Goal: Task Accomplishment & Management: Complete application form

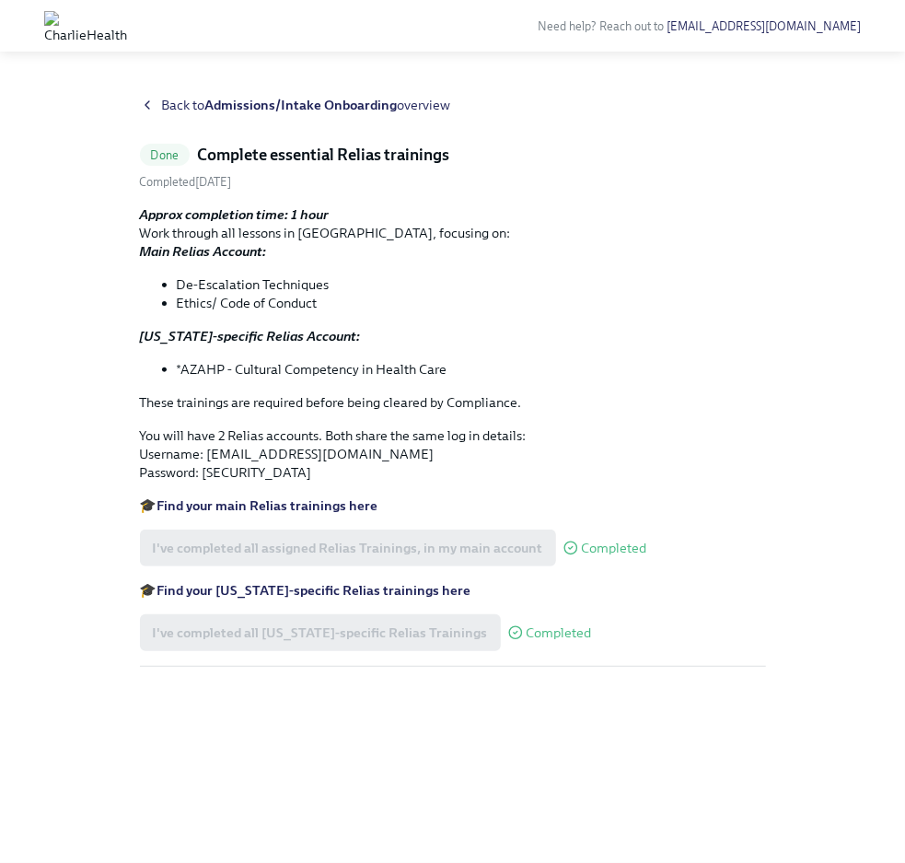
click at [149, 103] on icon at bounding box center [147, 105] width 15 height 15
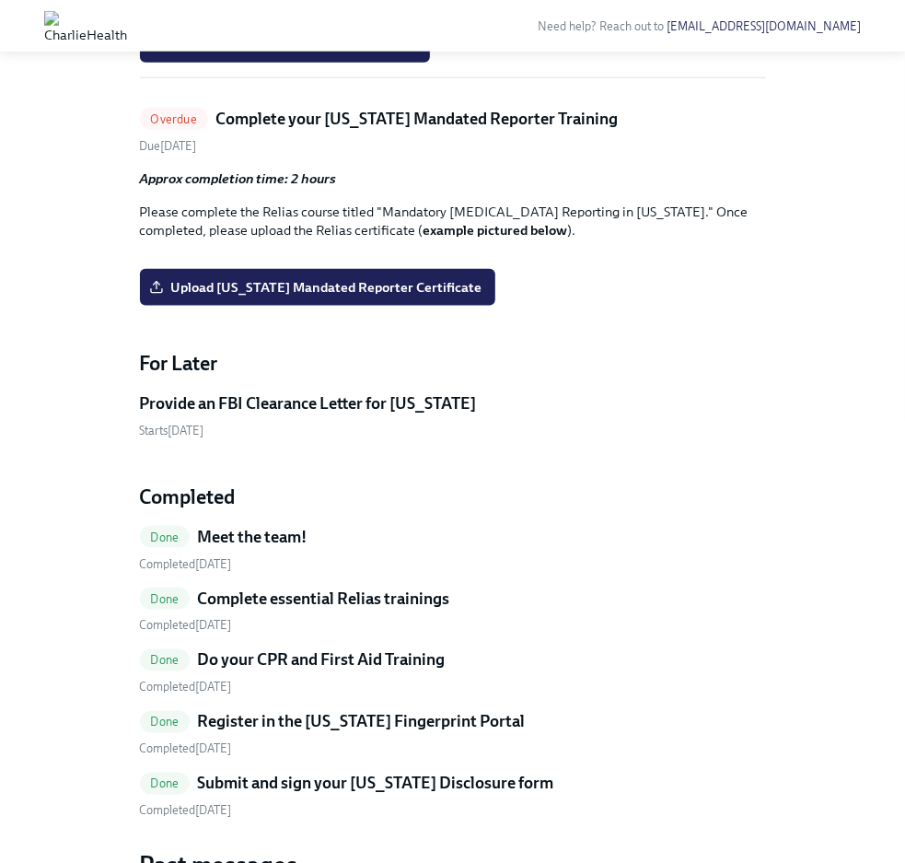
scroll to position [777, 0]
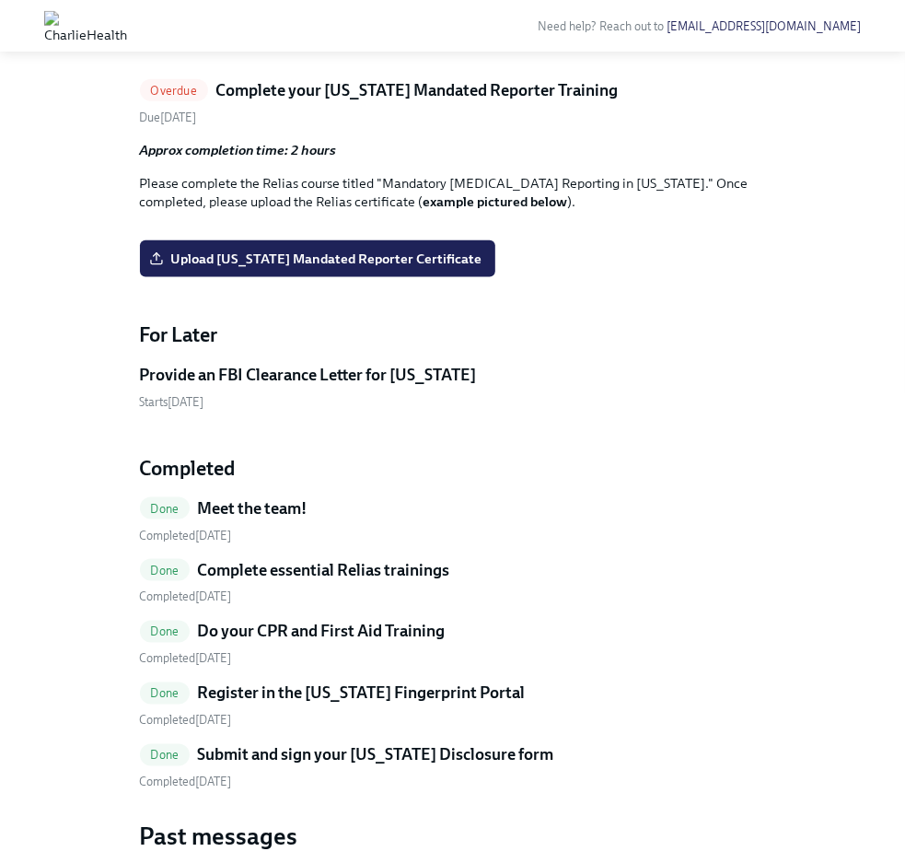
click at [757, 34] on div "I've signed my AZ Criminal History Affidavit" at bounding box center [453, 15] width 626 height 37
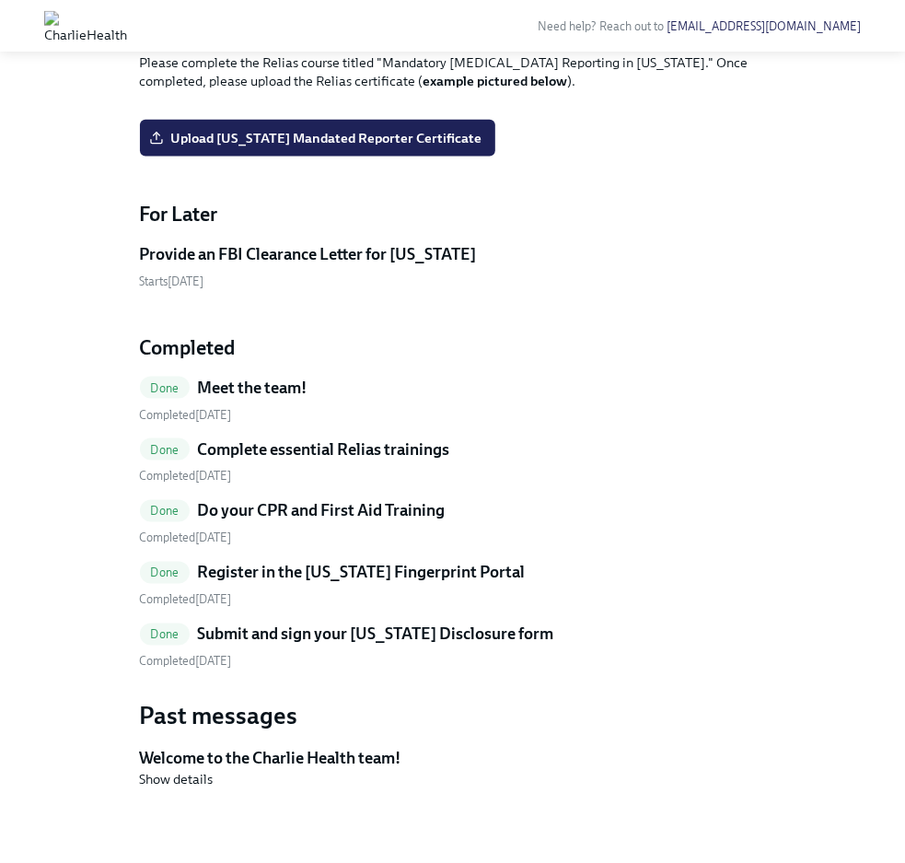
scroll to position [899, 0]
